Goal: Transaction & Acquisition: Purchase product/service

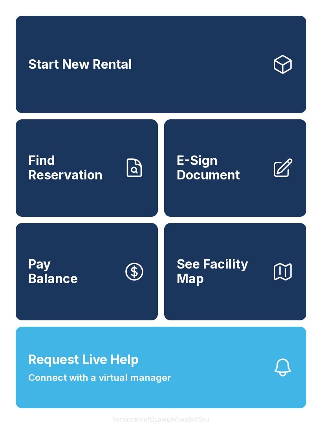
click at [100, 178] on span "Find Reservation" at bounding box center [72, 167] width 89 height 29
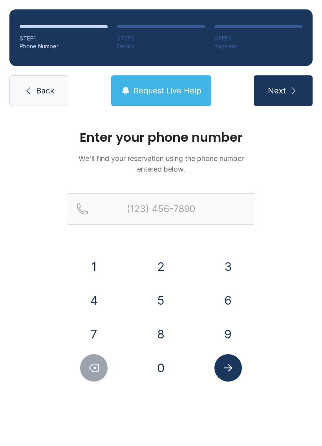
click at [98, 294] on button "4" at bounding box center [93, 299] width 27 height 27
click at [95, 333] on button "7" at bounding box center [93, 333] width 27 height 27
click at [234, 324] on button "9" at bounding box center [227, 333] width 27 height 27
click at [164, 268] on button "2" at bounding box center [160, 266] width 27 height 27
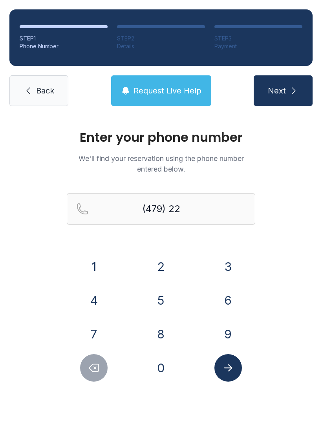
click at [165, 363] on button "0" at bounding box center [160, 367] width 27 height 27
click at [102, 301] on button "4" at bounding box center [93, 299] width 27 height 27
click at [163, 365] on button "0" at bounding box center [160, 367] width 27 height 27
click at [156, 332] on button "8" at bounding box center [160, 333] width 27 height 27
click at [95, 304] on button "4" at bounding box center [93, 299] width 27 height 27
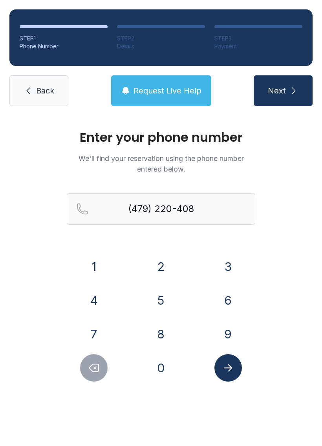
type input "[PHONE_NUMBER]"
click at [228, 365] on icon "Submit lookup form" at bounding box center [228, 368] width 12 height 12
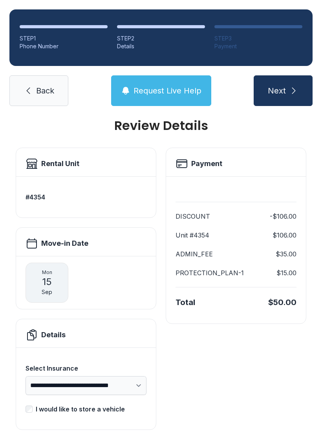
scroll to position [10, 0]
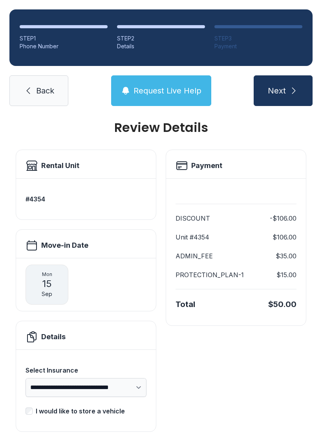
click at [285, 96] on span "Next" at bounding box center [276, 90] width 18 height 11
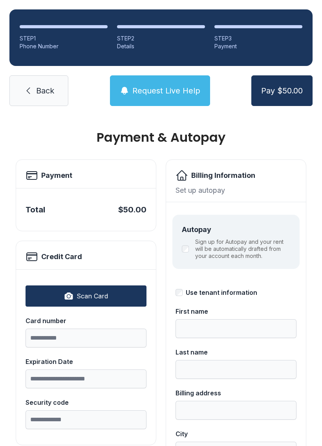
click at [26, 83] on link "Back" at bounding box center [38, 90] width 59 height 31
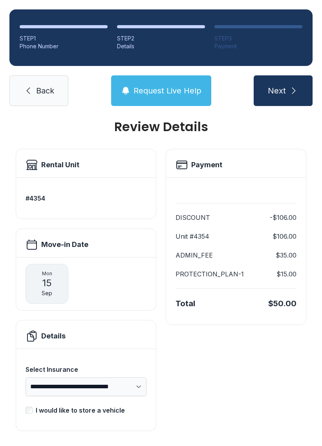
scroll to position [10, 0]
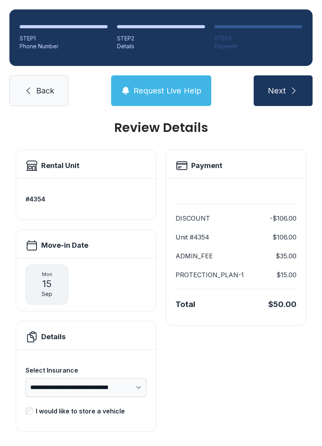
click at [282, 91] on span "Next" at bounding box center [276, 90] width 18 height 11
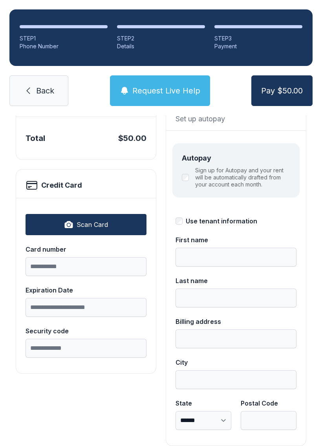
scroll to position [73, 0]
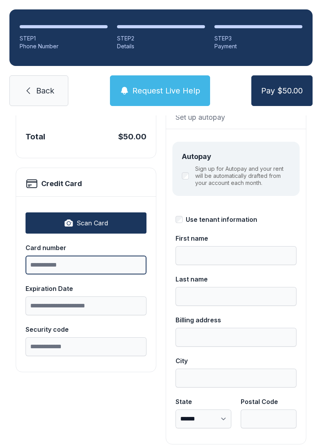
click at [115, 264] on input "Card number" at bounding box center [85, 264] width 121 height 19
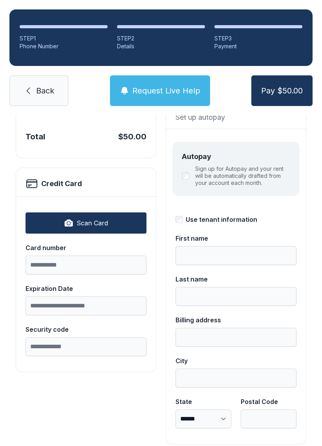
click at [316, 315] on div "**********" at bounding box center [161, 258] width 322 height 433
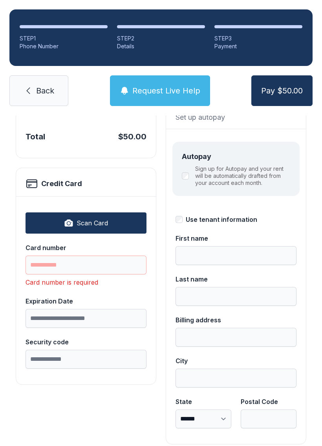
click at [309, 289] on div "**********" at bounding box center [161, 258] width 322 height 433
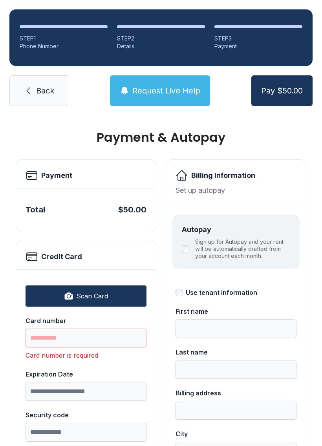
scroll to position [0, 0]
click at [34, 81] on link "Back" at bounding box center [38, 90] width 59 height 31
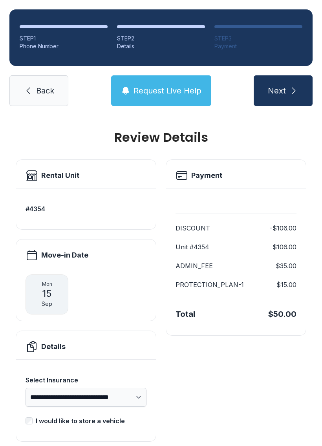
click at [287, 95] on button "Next" at bounding box center [282, 90] width 59 height 31
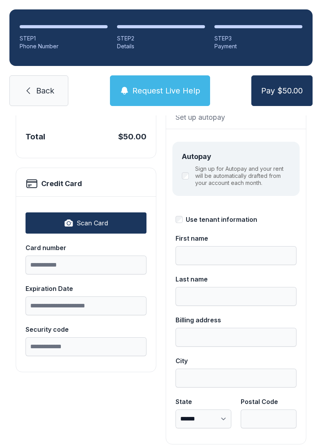
scroll to position [73, 0]
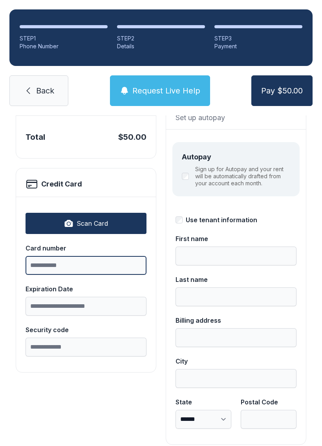
click at [115, 267] on input "Card number" at bounding box center [85, 265] width 121 height 19
type input "**********"
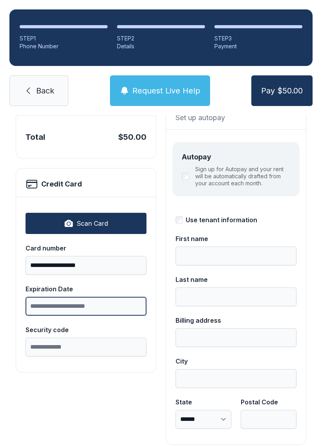
click at [104, 305] on input "Expiration Date" at bounding box center [85, 305] width 121 height 19
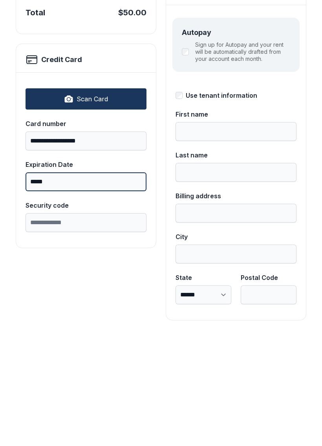
type input "*****"
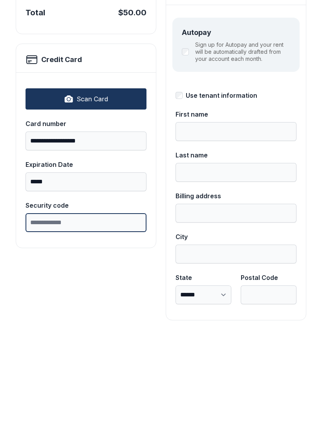
click at [108, 337] on input "Security code" at bounding box center [85, 346] width 121 height 19
type input "***"
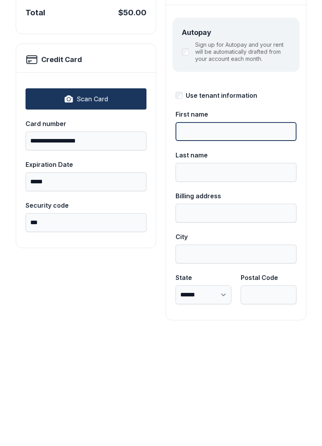
click at [219, 246] on input "First name" at bounding box center [235, 255] width 121 height 19
type input "*******"
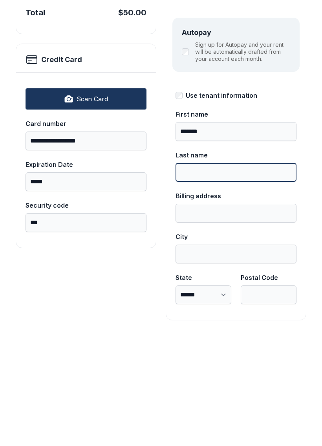
click at [227, 287] on input "Last name" at bounding box center [235, 296] width 121 height 19
type input "*****"
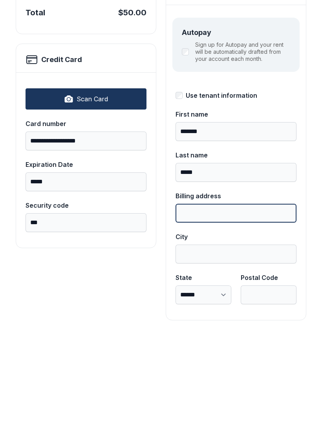
click at [227, 328] on input "Billing address" at bounding box center [235, 337] width 121 height 19
type input "**********"
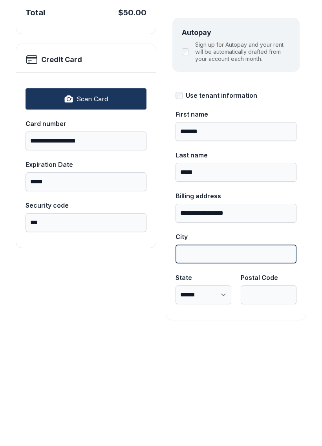
click at [213, 369] on input "City" at bounding box center [235, 378] width 121 height 19
type input "**********"
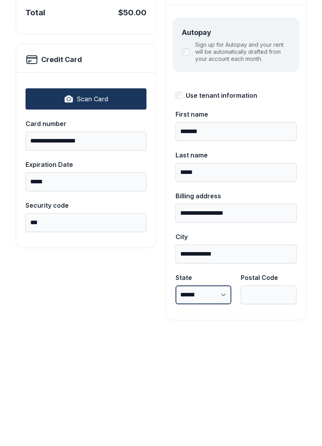
click at [213, 409] on select "**********" at bounding box center [203, 418] width 56 height 19
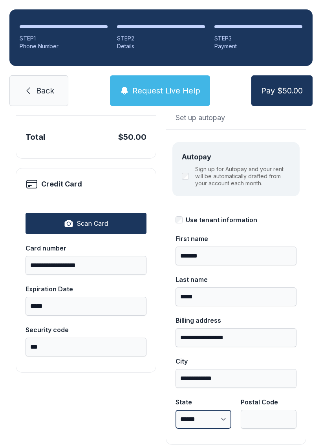
select select "**"
click at [270, 409] on input "Postal Code" at bounding box center [268, 418] width 56 height 19
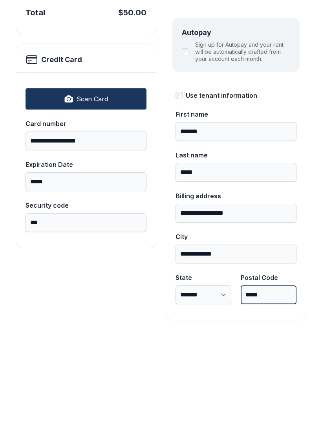
type input "*****"
click at [194, 304] on div "**********" at bounding box center [161, 259] width 322 height 433
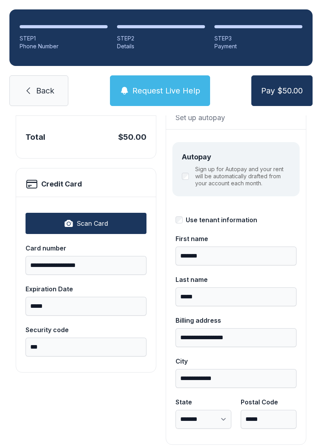
click at [295, 85] on span "Pay $50.00" at bounding box center [282, 90] width 42 height 11
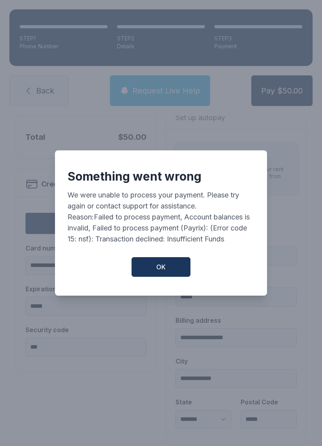
click at [166, 255] on div "Something went wrong We were unable to process your payment. Please try again o…" at bounding box center [161, 222] width 212 height 145
click at [163, 262] on span "OK" at bounding box center [160, 266] width 9 height 9
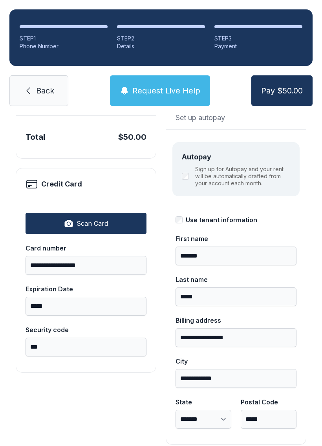
click at [174, 75] on button "Request Live Help" at bounding box center [160, 90] width 100 height 31
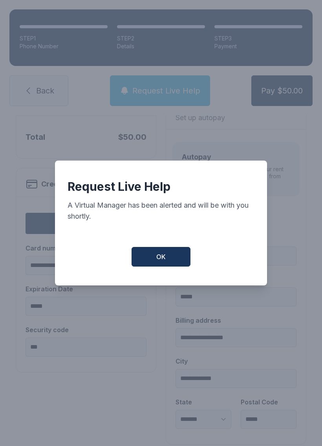
click at [160, 252] on span "OK" at bounding box center [160, 256] width 9 height 9
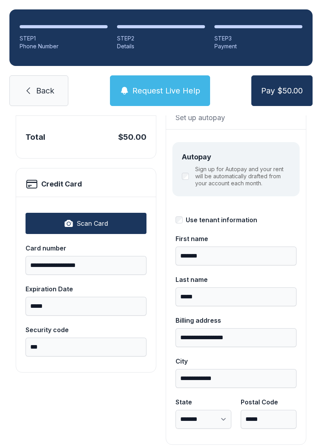
click at [156, 83] on button "Request Live Help" at bounding box center [160, 90] width 100 height 31
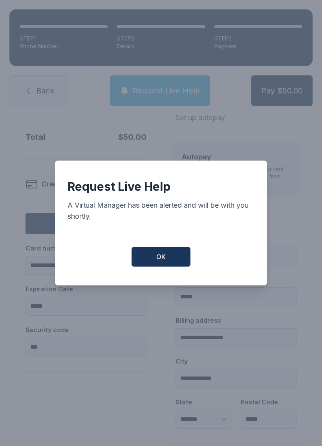
click at [156, 252] on button "OK" at bounding box center [160, 257] width 59 height 20
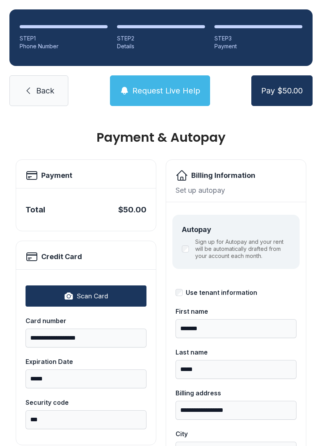
scroll to position [0, 0]
click at [279, 85] on span "Pay $50.00" at bounding box center [282, 90] width 42 height 11
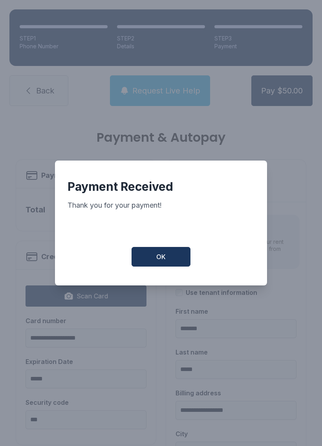
click at [160, 261] on span "OK" at bounding box center [160, 256] width 9 height 9
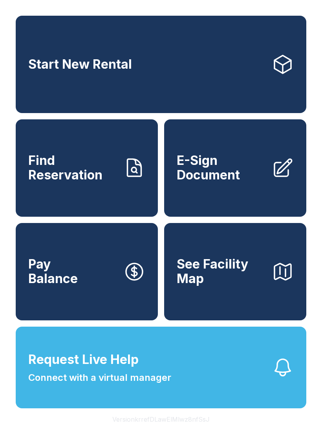
click at [114, 182] on span "Find Reservation" at bounding box center [72, 167] width 89 height 29
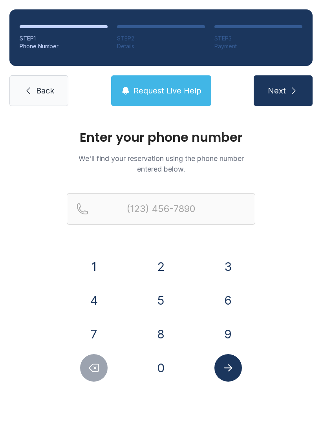
click at [93, 296] on button "4" at bounding box center [93, 299] width 27 height 27
click at [98, 322] on button "7" at bounding box center [93, 333] width 27 height 27
click at [233, 322] on button "9" at bounding box center [227, 333] width 27 height 27
click at [165, 269] on button "2" at bounding box center [160, 266] width 27 height 27
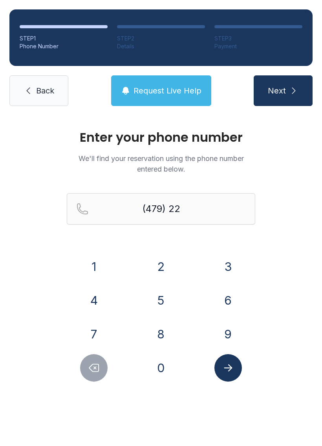
click at [161, 364] on button "0" at bounding box center [160, 367] width 27 height 27
click at [106, 297] on button "4" at bounding box center [93, 299] width 27 height 27
click at [162, 366] on button "0" at bounding box center [160, 367] width 27 height 27
click at [157, 333] on button "8" at bounding box center [160, 333] width 27 height 27
click at [105, 296] on button "4" at bounding box center [93, 299] width 27 height 27
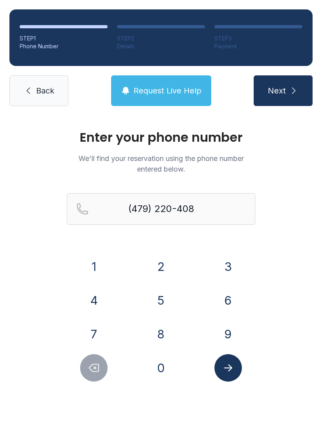
type input "[PHONE_NUMBER]"
click at [233, 363] on icon "Submit lookup form" at bounding box center [228, 368] width 12 height 12
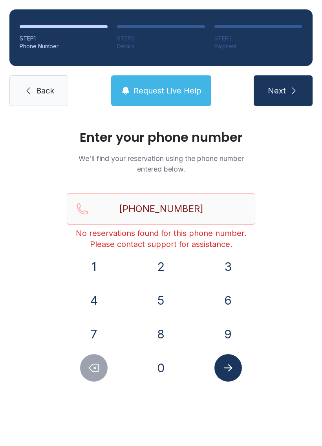
click at [226, 362] on icon "Submit lookup form" at bounding box center [228, 368] width 12 height 12
